Goal: Share content

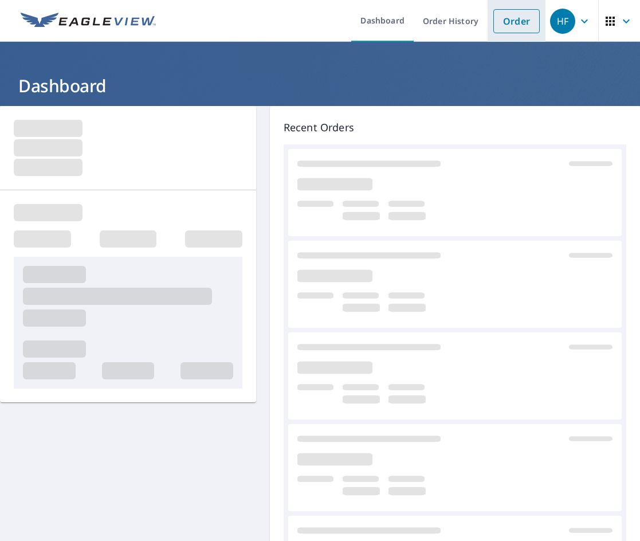
click at [514, 26] on link "Order" at bounding box center [517, 21] width 46 height 24
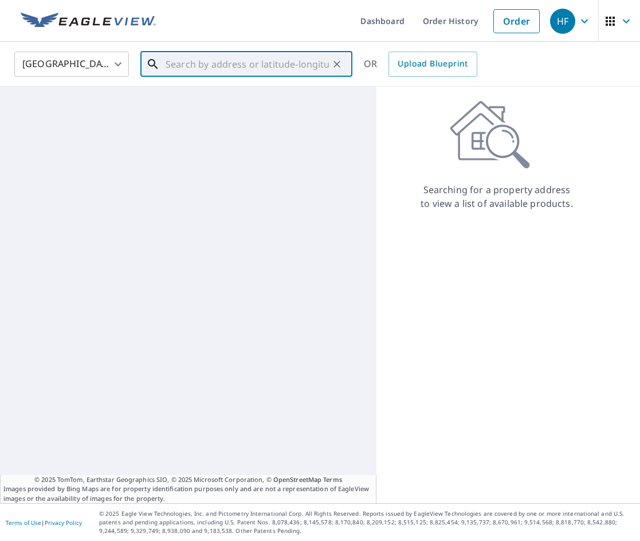
click at [244, 65] on input "text" at bounding box center [247, 64] width 163 height 32
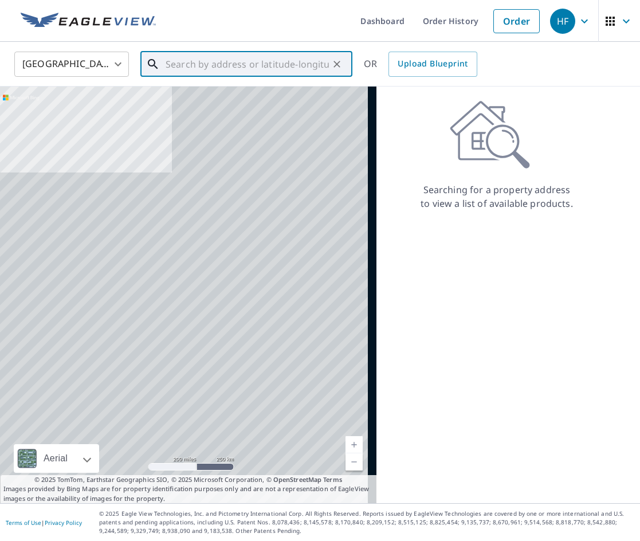
paste input "[STREET_ADDRESS][PERSON_NAME]"
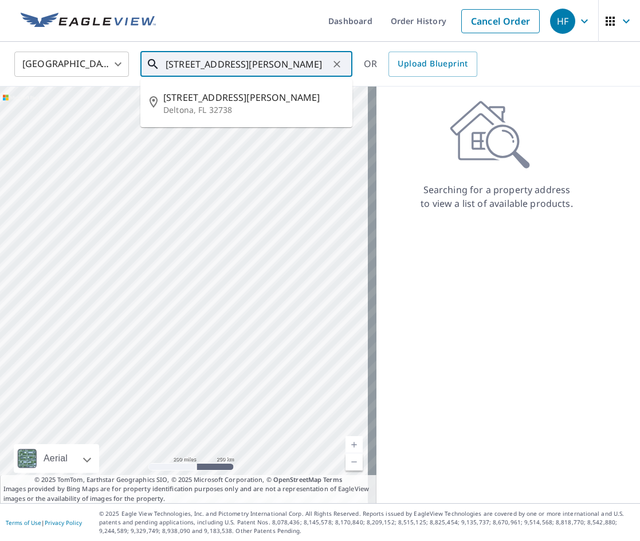
type input "[STREET_ADDRESS][PERSON_NAME]"
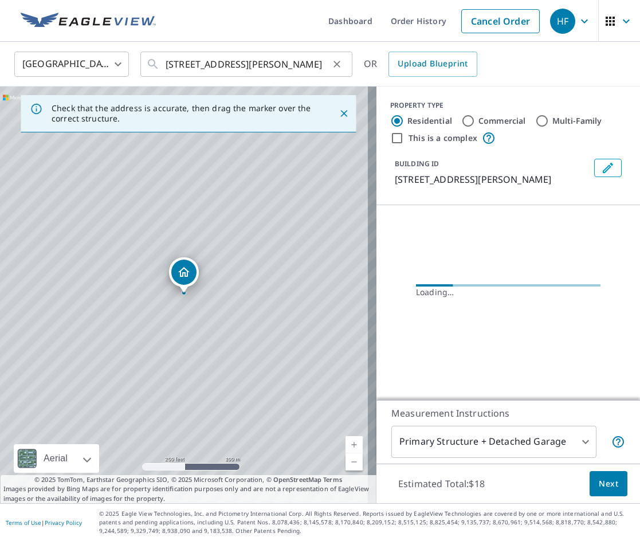
scroll to position [0, 0]
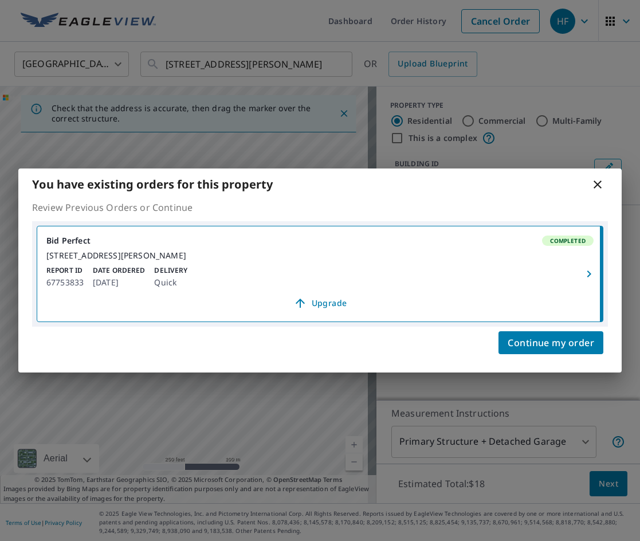
click at [592, 273] on icon "button" at bounding box center [589, 274] width 14 height 14
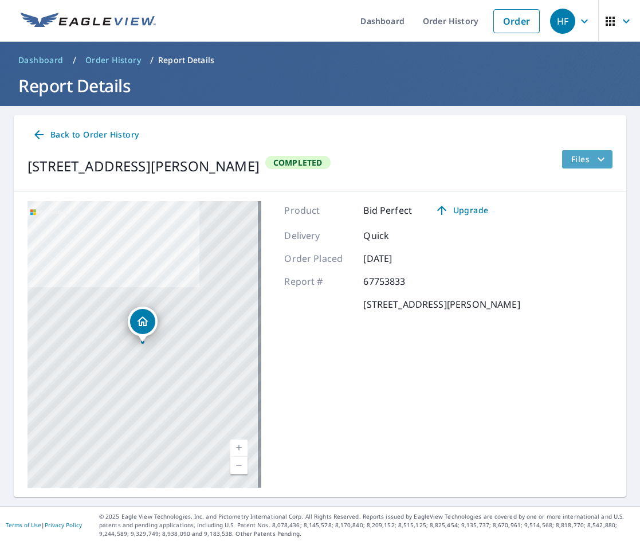
click at [578, 163] on span "Files" at bounding box center [590, 159] width 37 height 14
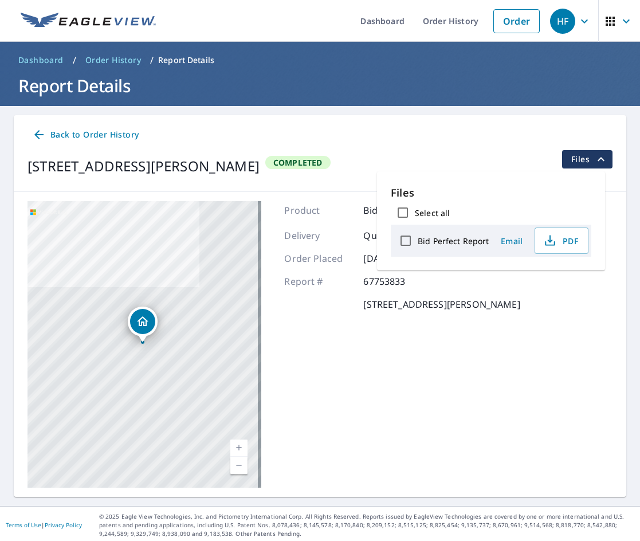
click at [403, 244] on input "Bid Perfect Report" at bounding box center [406, 241] width 24 height 24
checkbox input "true"
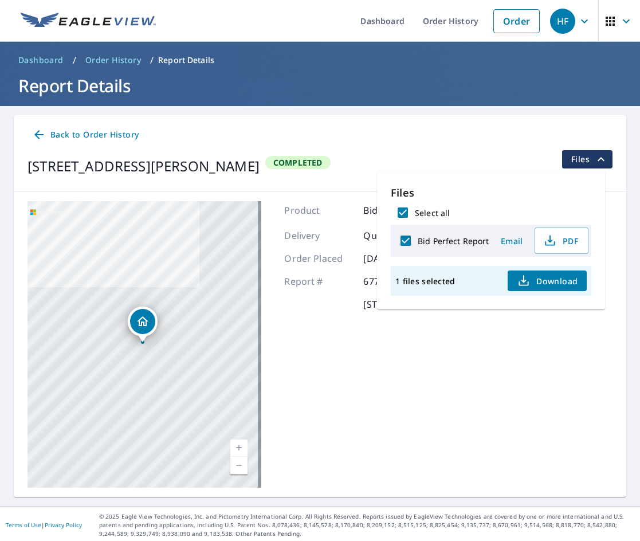
click at [519, 245] on span "Email" at bounding box center [512, 241] width 28 height 11
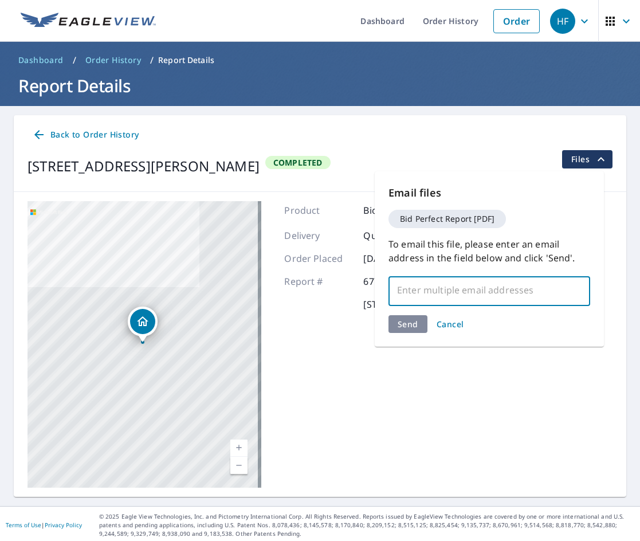
click at [474, 294] on input "text" at bounding box center [481, 290] width 174 height 22
paste input "[EMAIL_ADDRESS][DOMAIN_NAME] FHIA-[GEOGRAPHIC_DATA]"
type input "[EMAIL_ADDRESS][DOMAIN_NAME]"
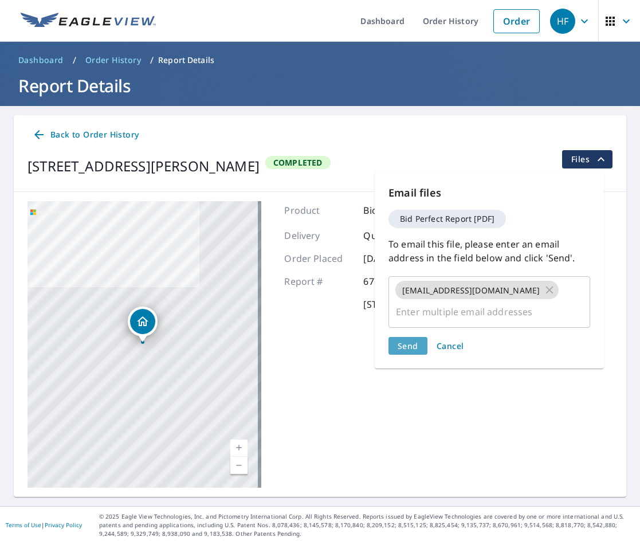
click at [409, 337] on button "Send" at bounding box center [408, 346] width 39 height 18
click at [408, 337] on button "Send" at bounding box center [408, 346] width 39 height 18
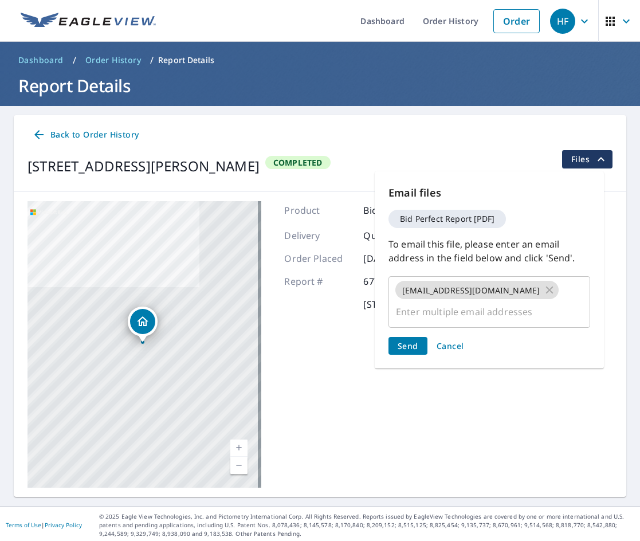
drag, startPoint x: 408, startPoint y: 331, endPoint x: 369, endPoint y: 281, distance: 62.5
click at [407, 337] on button "Send" at bounding box center [408, 346] width 39 height 18
